Goal: Ask a question

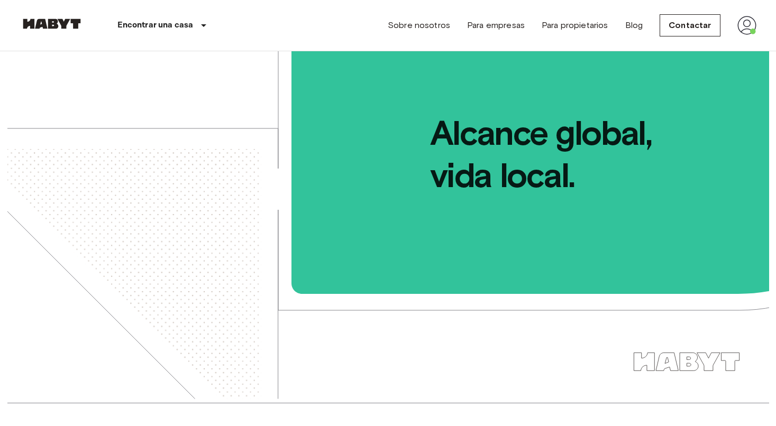
click at [744, 25] on img at bounding box center [746, 25] width 19 height 19
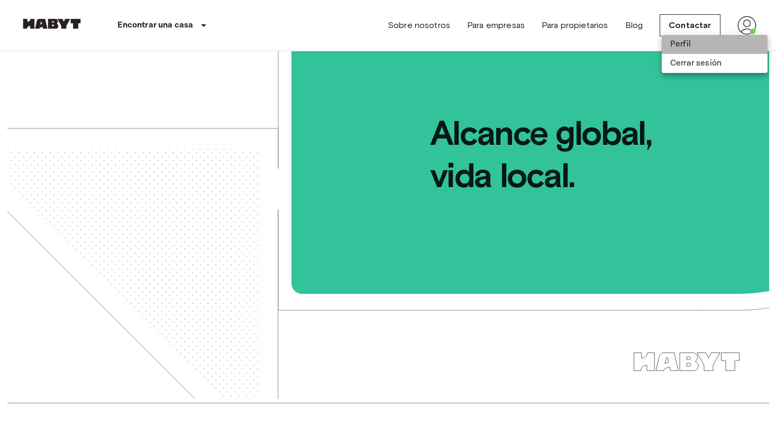
click at [689, 41] on li "Perfil" at bounding box center [714, 44] width 106 height 19
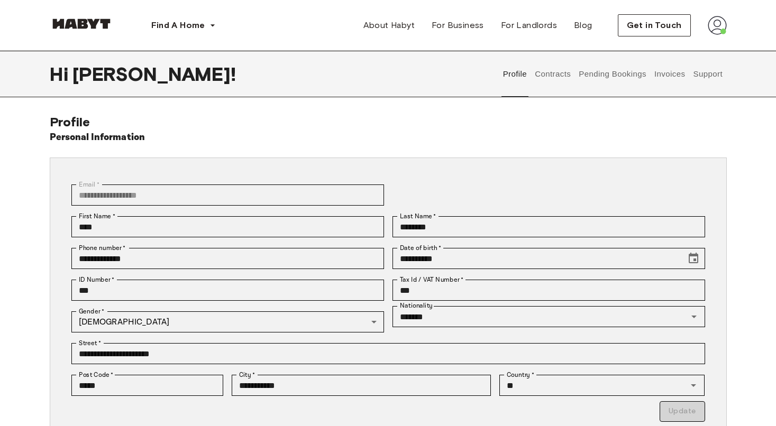
click at [669, 71] on button "Invoices" at bounding box center [668, 74] width 33 height 47
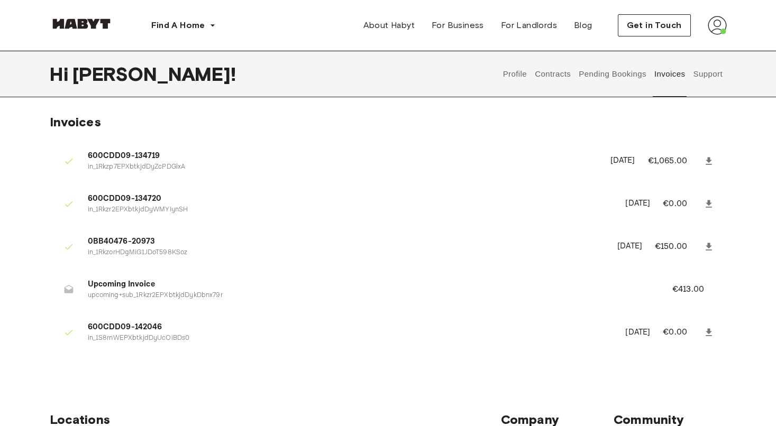
click at [707, 70] on button "Support" at bounding box center [707, 74] width 32 height 47
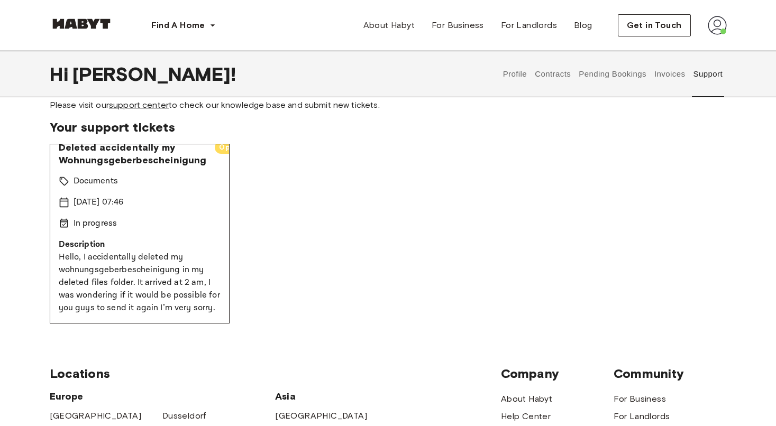
scroll to position [40, 0]
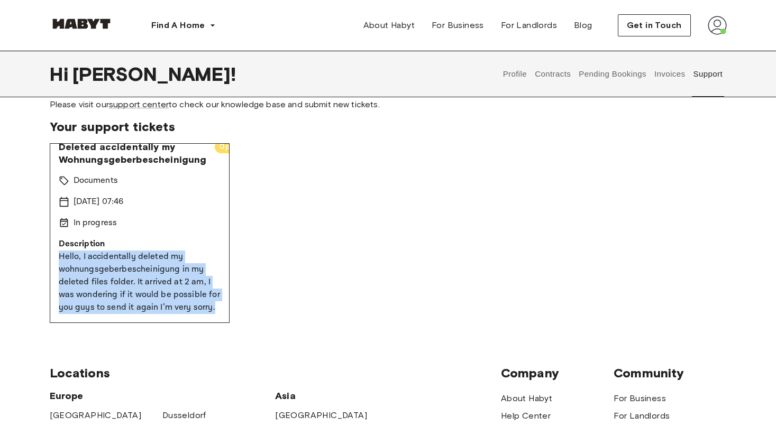
drag, startPoint x: 59, startPoint y: 254, endPoint x: 222, endPoint y: 312, distance: 172.4
click at [222, 312] on div "Deleted accidentally my Wohnungsgeberbescheinigung Open Documents 19 Sep 2025 0…" at bounding box center [140, 233] width 180 height 180
copy p "Hello, I accidentally deleted my wohnungsgeberbescheinigung in my deleted files…"
